Goal: Navigation & Orientation: Go to known website

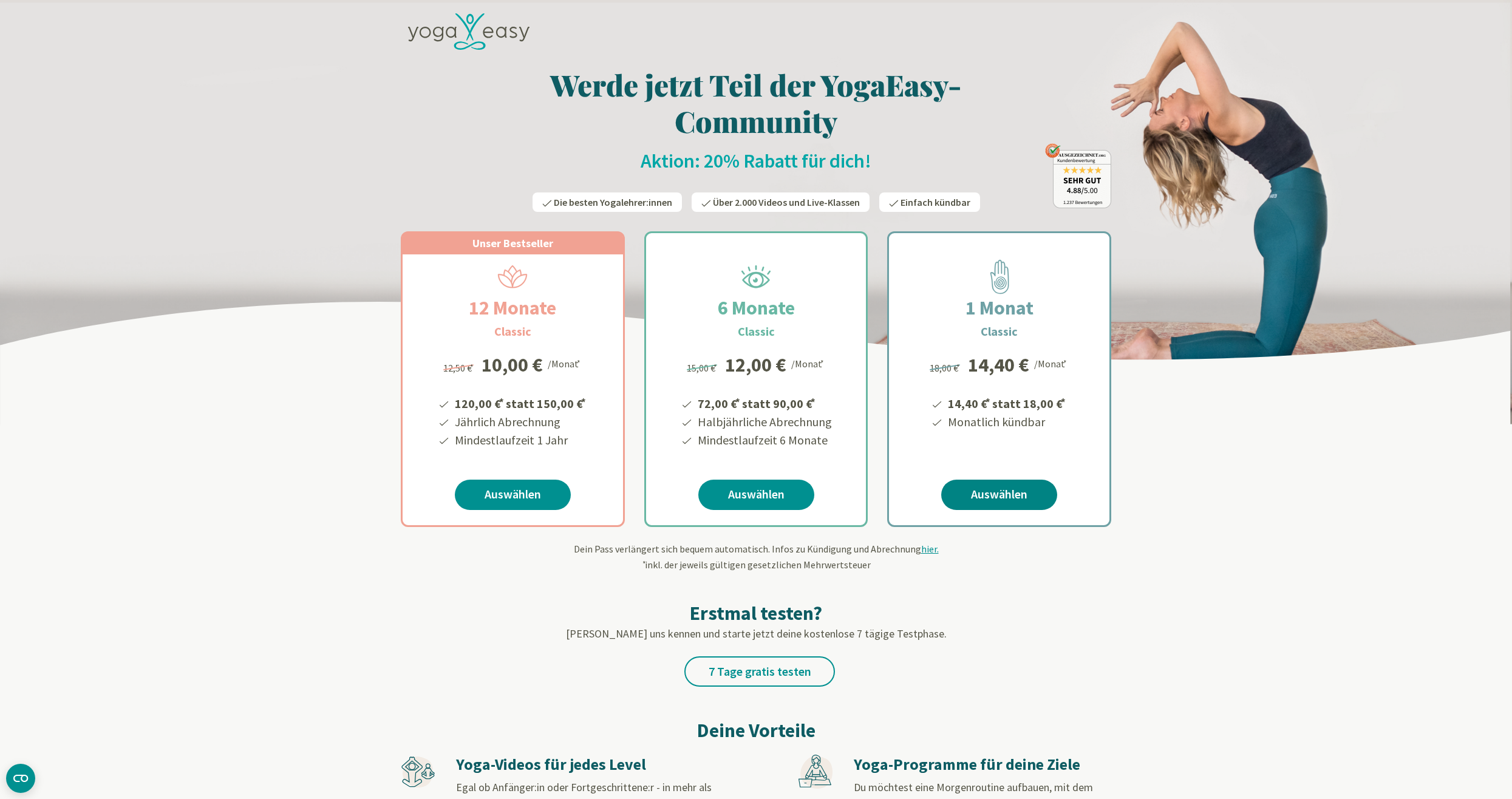
drag, startPoint x: 1167, startPoint y: 557, endPoint x: 1034, endPoint y: 507, distance: 142.1
drag, startPoint x: 0, startPoint y: 0, endPoint x: 361, endPoint y: 559, distance: 665.4
click at [467, 31] on icon at bounding box center [469, 32] width 122 height 37
